Goal: Information Seeking & Learning: Learn about a topic

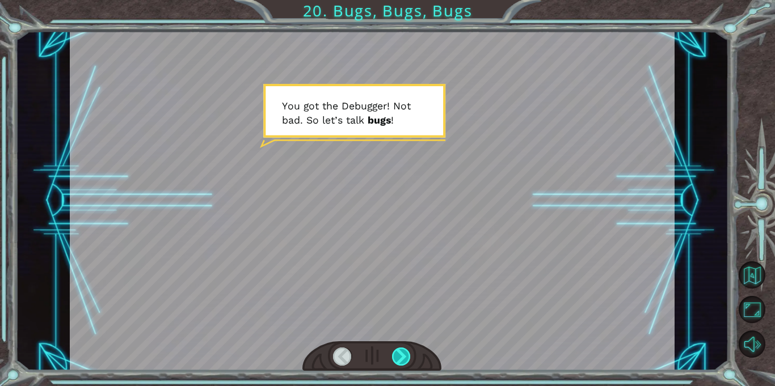
click at [405, 359] on div at bounding box center [401, 357] width 19 height 18
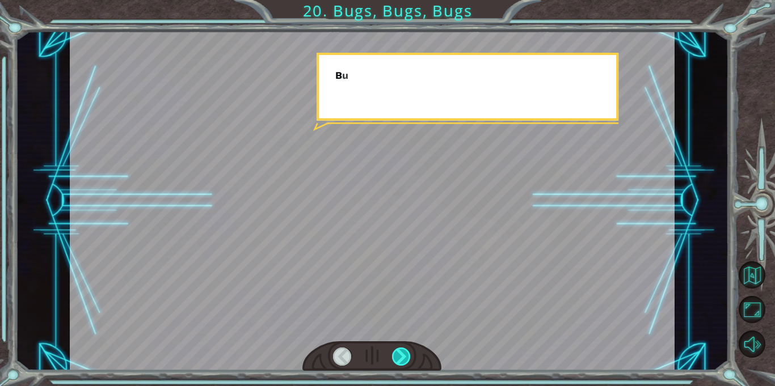
click at [405, 359] on div at bounding box center [401, 357] width 19 height 18
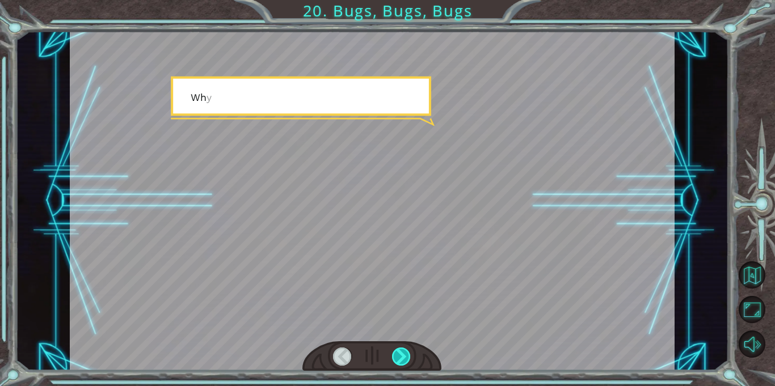
click at [405, 359] on div at bounding box center [401, 357] width 19 height 18
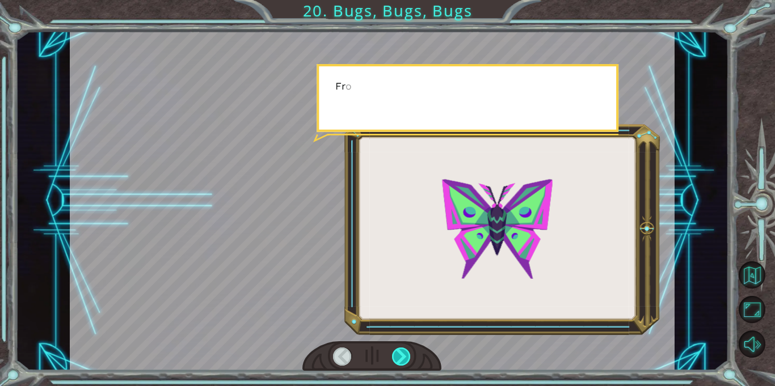
click at [405, 359] on div at bounding box center [401, 357] width 19 height 18
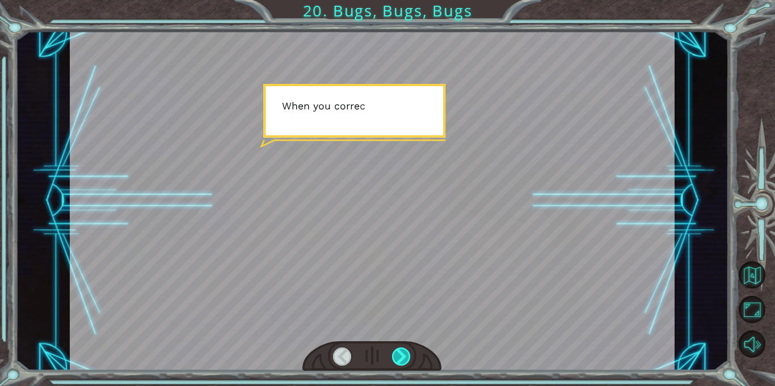
click at [405, 359] on div at bounding box center [401, 357] width 19 height 18
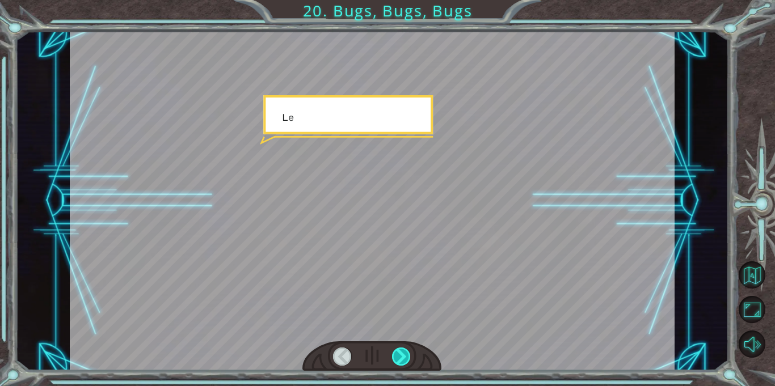
click at [405, 359] on div at bounding box center [401, 357] width 19 height 18
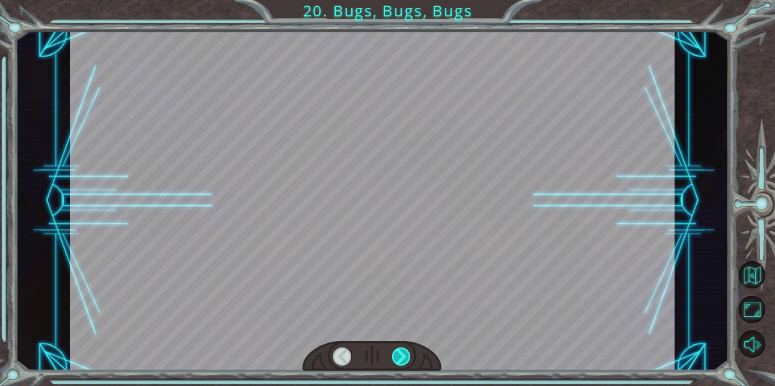
click at [405, 359] on div at bounding box center [401, 357] width 19 height 18
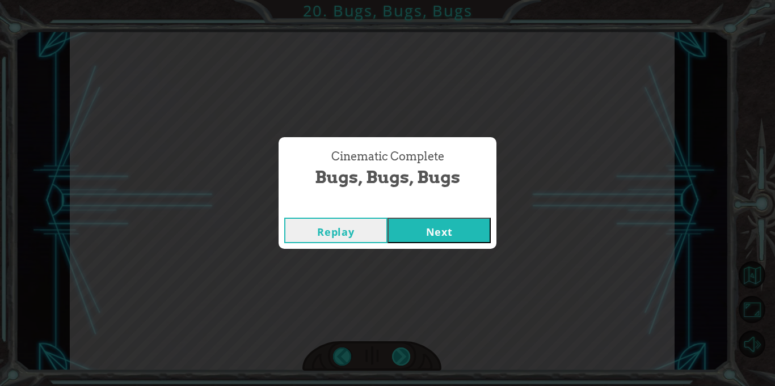
click at [405, 359] on div "Cinematic Complete Bugs, Bugs, Bugs Replay Next" at bounding box center [387, 193] width 775 height 386
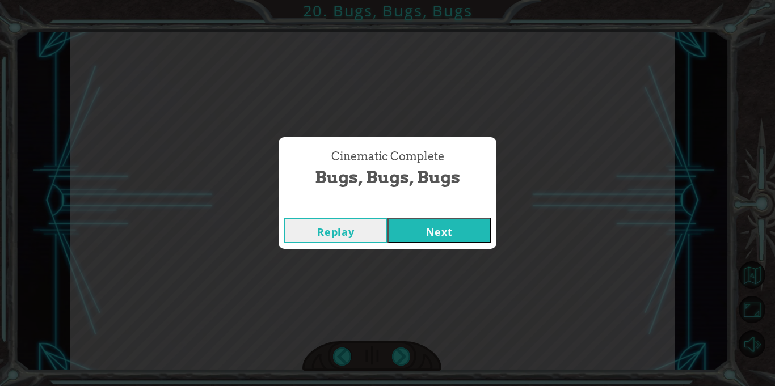
click at [426, 225] on button "Next" at bounding box center [438, 231] width 103 height 26
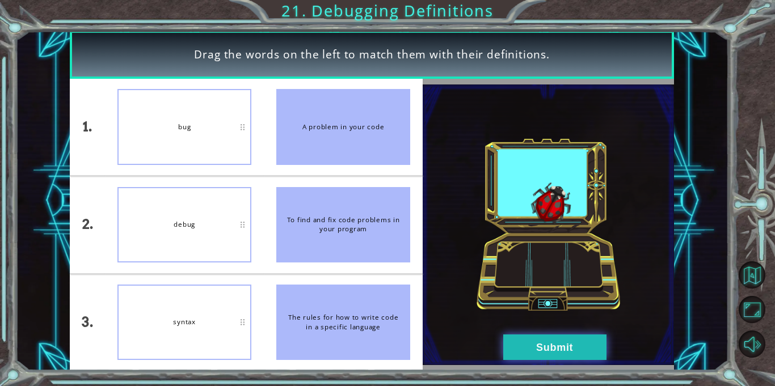
click at [563, 345] on button "Submit" at bounding box center [554, 348] width 103 height 26
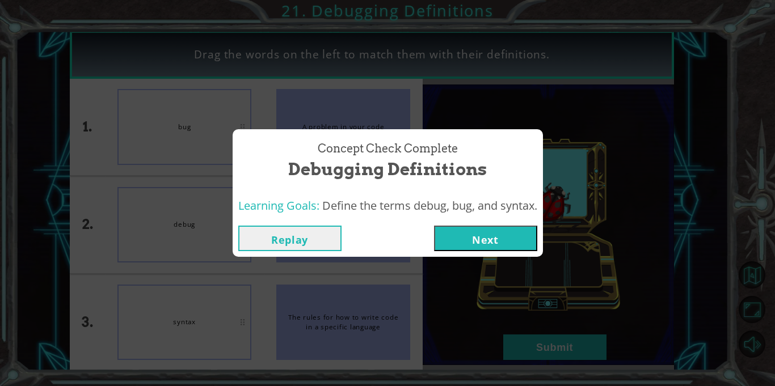
click at [503, 243] on button "Next" at bounding box center [485, 239] width 103 height 26
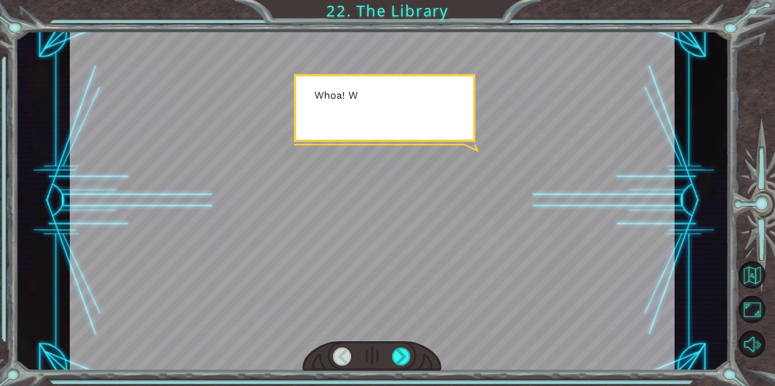
click at [397, 368] on div at bounding box center [371, 356] width 139 height 31
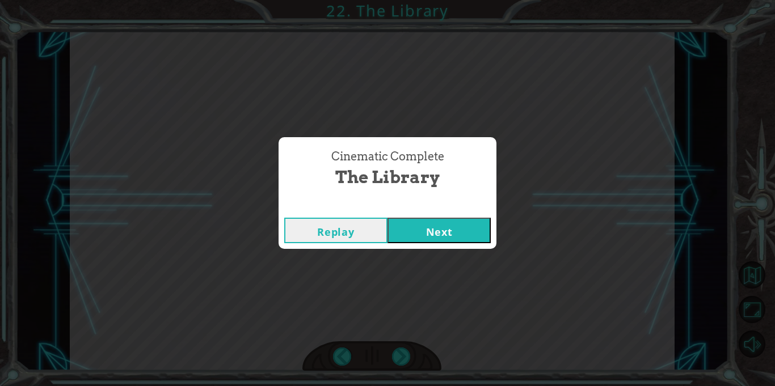
click at [450, 227] on button "Next" at bounding box center [438, 231] width 103 height 26
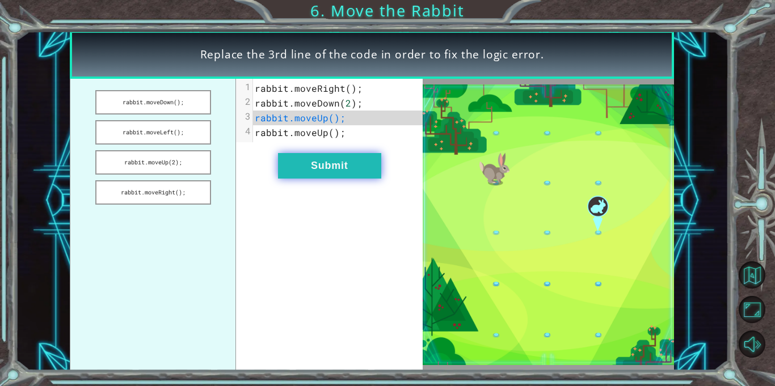
click at [353, 175] on button "Submit" at bounding box center [329, 166] width 103 height 26
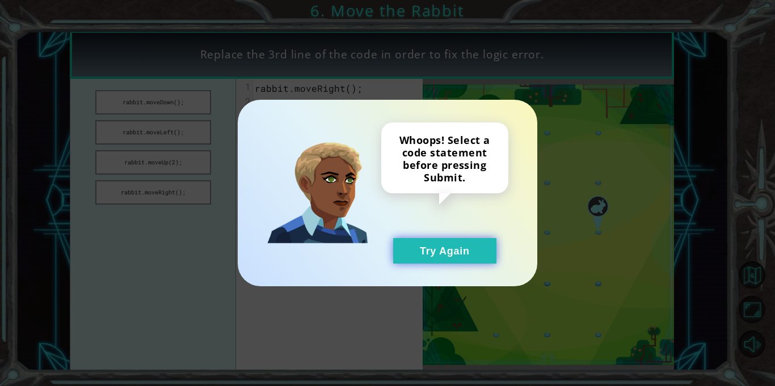
click at [455, 247] on button "Try Again" at bounding box center [444, 251] width 103 height 26
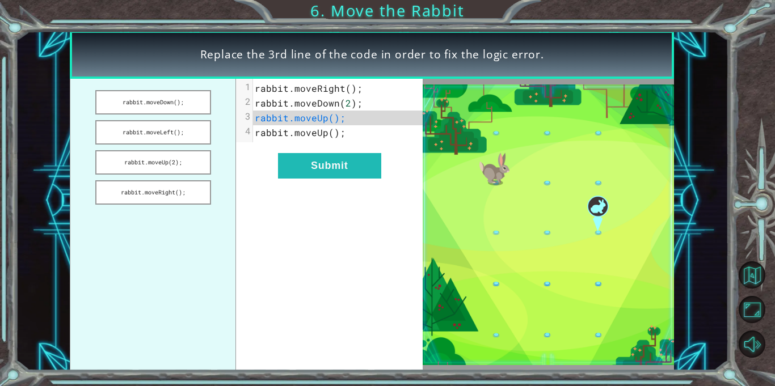
click at [332, 125] on pre "rabbit . moveUp ();" at bounding box center [338, 132] width 170 height 15
click at [411, 125] on pre "rabbit . moveUp ();" at bounding box center [338, 132] width 170 height 15
click at [333, 115] on span "rabbit . moveUp ();" at bounding box center [300, 118] width 91 height 12
click at [331, 116] on span "rabbit . moveUp ();" at bounding box center [300, 118] width 91 height 12
drag, startPoint x: 186, startPoint y: 160, endPoint x: 286, endPoint y: 137, distance: 102.9
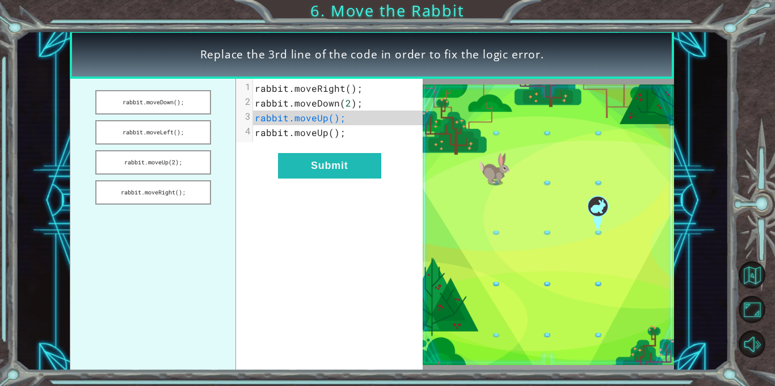
click at [286, 137] on div "rabbit.moveDown(); rabbit.moveLeft(); rabbit.moveUp(2); rabbit.moveRight(); xxx…" at bounding box center [246, 225] width 353 height 292
click at [205, 167] on button "rabbit.moveUp(2);" at bounding box center [153, 162] width 116 height 24
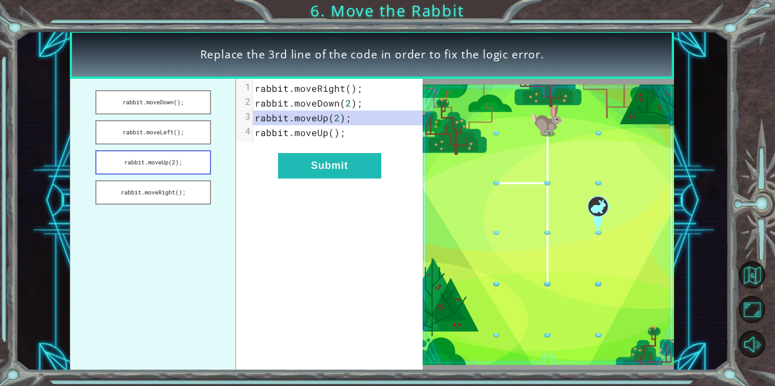
click at [205, 167] on button "rabbit.moveUp(2);" at bounding box center [153, 162] width 116 height 24
click at [174, 116] on ul "rabbit.moveDown(); rabbit.moveLeft(); rabbit.moveUp(2); rabbit.moveRight();" at bounding box center [153, 225] width 166 height 292
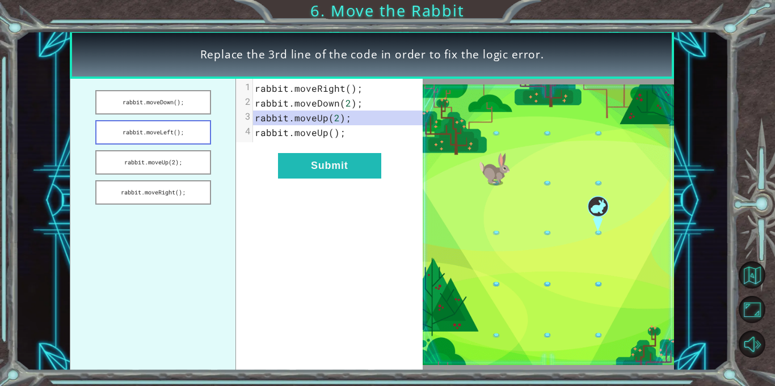
click at [185, 140] on button "rabbit.moveLeft();" at bounding box center [153, 132] width 116 height 24
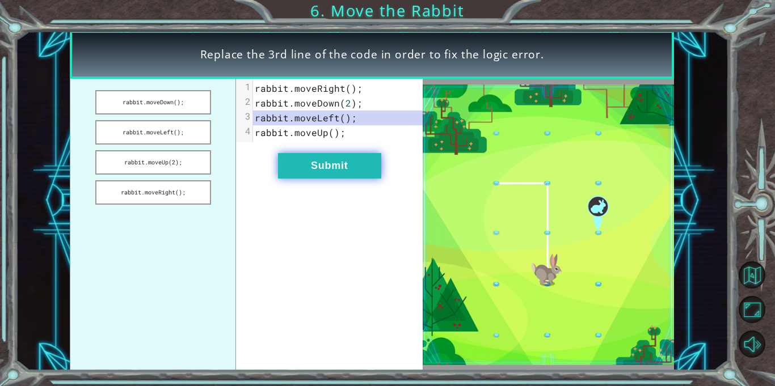
click at [305, 157] on button "Submit" at bounding box center [329, 166] width 103 height 26
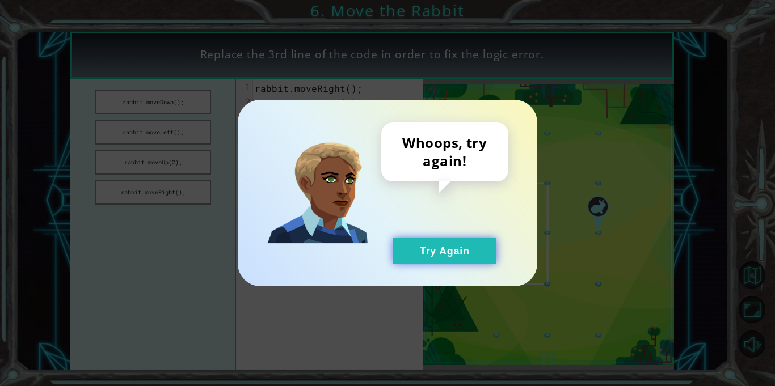
click at [443, 256] on button "Try Again" at bounding box center [444, 251] width 103 height 26
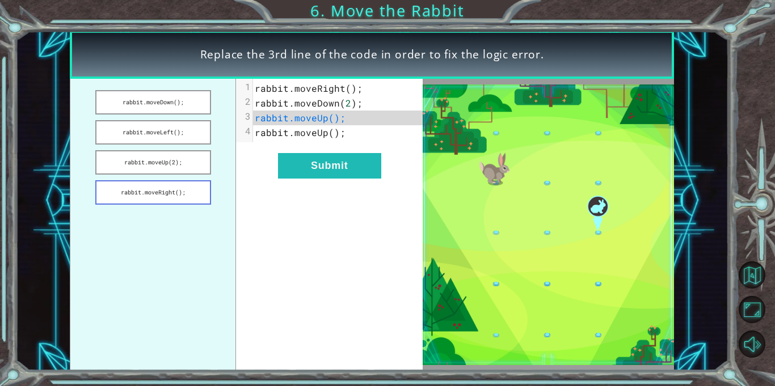
click at [181, 192] on button "rabbit.moveRight();" at bounding box center [153, 192] width 116 height 24
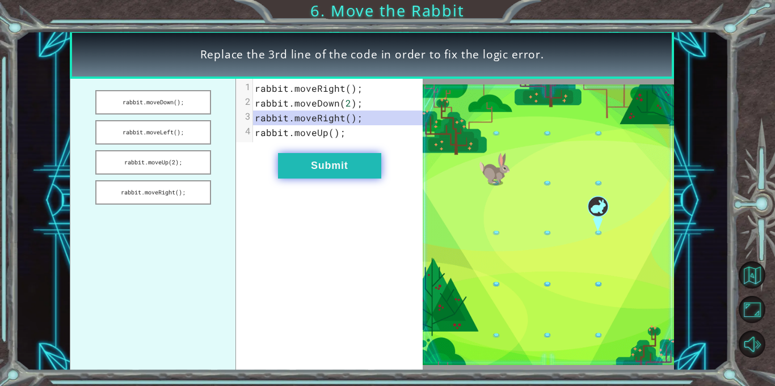
click at [297, 168] on button "Submit" at bounding box center [329, 166] width 103 height 26
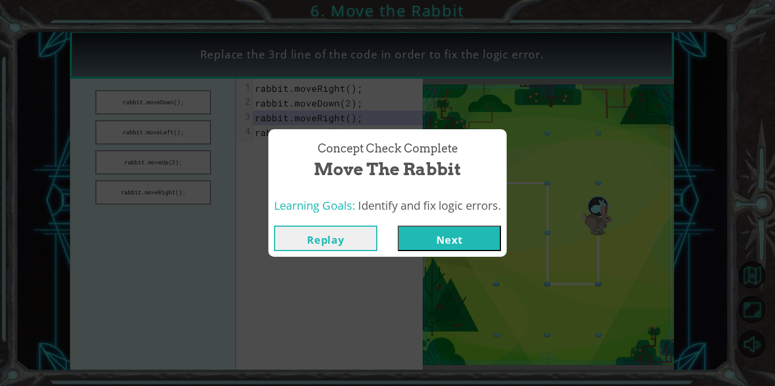
click at [438, 240] on button "Next" at bounding box center [449, 239] width 103 height 26
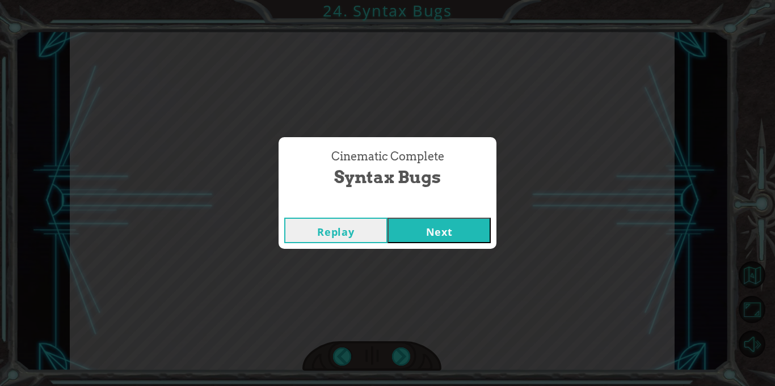
click at [442, 234] on button "Next" at bounding box center [438, 231] width 103 height 26
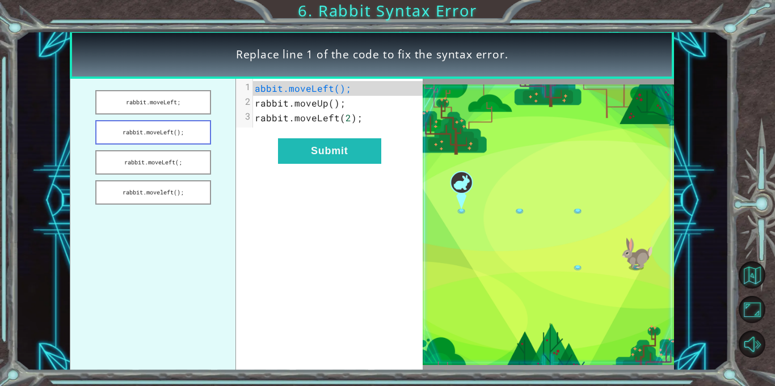
click at [170, 130] on button "rabbit.moveLeft();" at bounding box center [153, 132] width 116 height 24
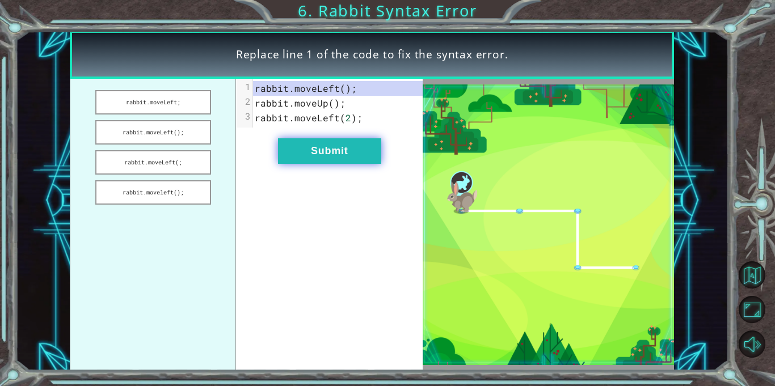
click at [326, 147] on button "Submit" at bounding box center [329, 151] width 103 height 26
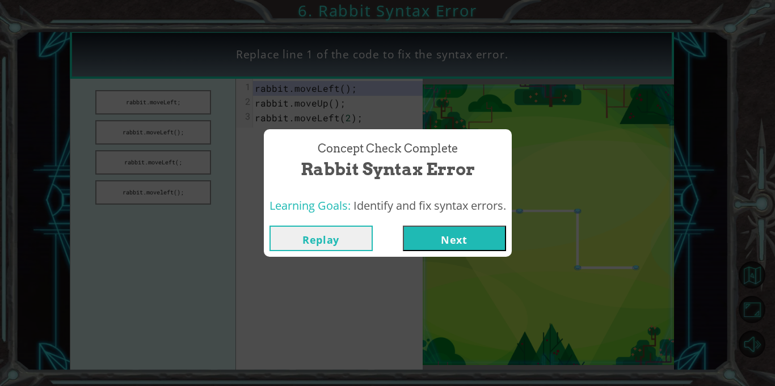
click at [466, 228] on button "Next" at bounding box center [454, 239] width 103 height 26
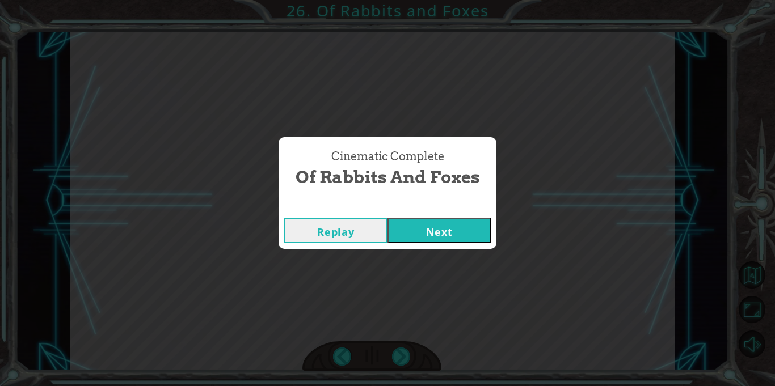
click at [450, 243] on button "Next" at bounding box center [438, 231] width 103 height 26
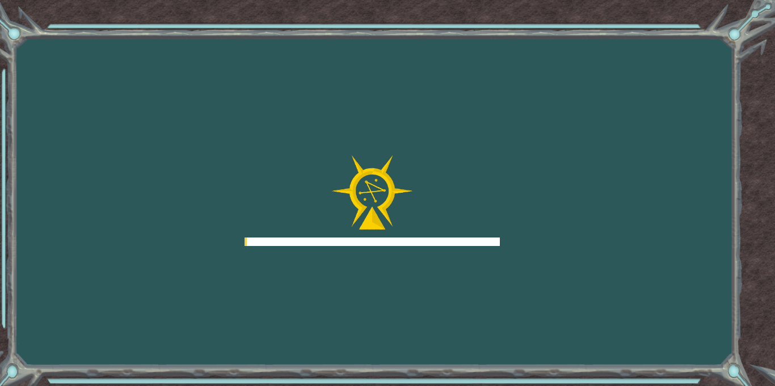
click at [449, 243] on div at bounding box center [371, 242] width 255 height 9
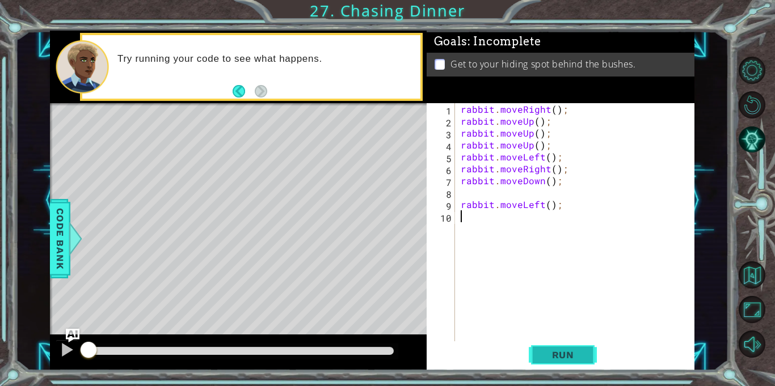
click at [543, 346] on button "Run" at bounding box center [563, 355] width 68 height 27
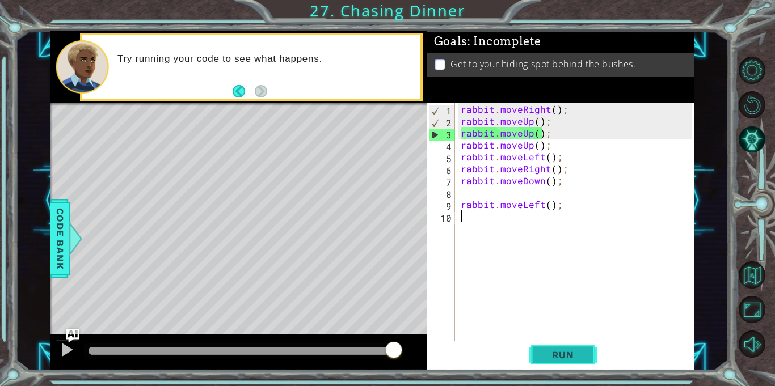
click at [550, 354] on span "Run" at bounding box center [562, 354] width 45 height 11
